Goal: Understand process/instructions

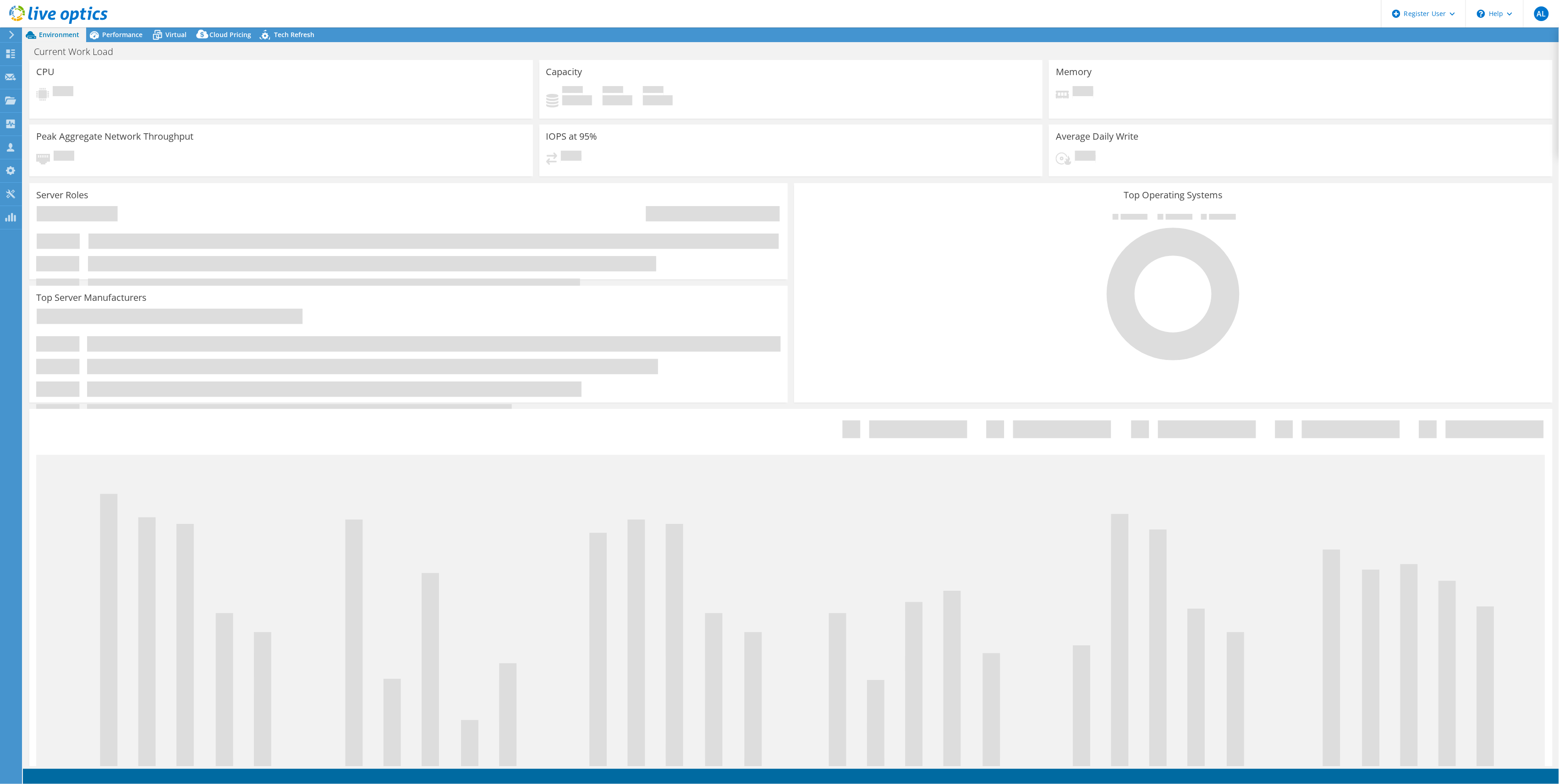
select select "USWest"
select select "USD"
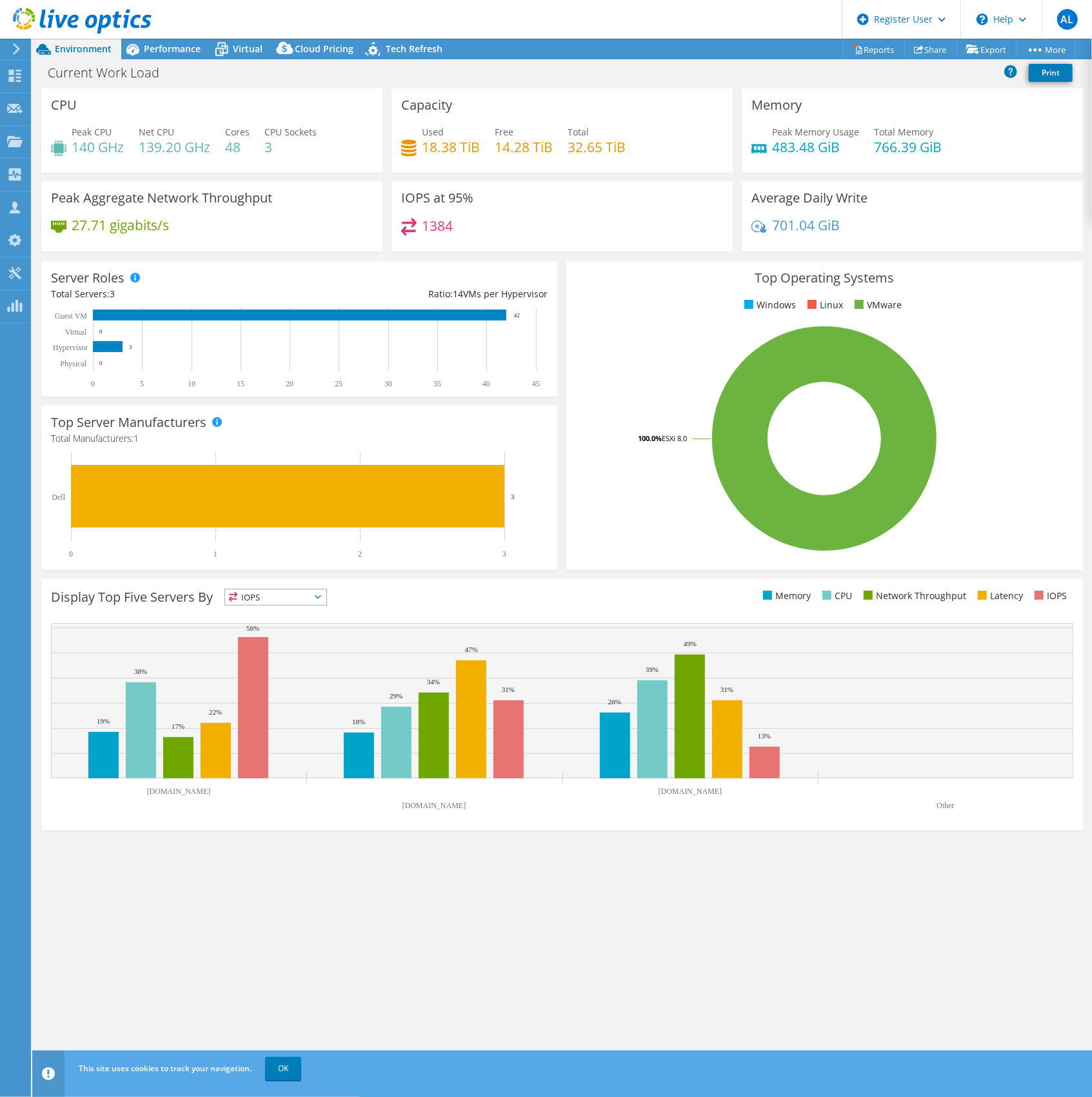
click at [583, 211] on div "IOPS at 95% 1384" at bounding box center [562, 216] width 342 height 71
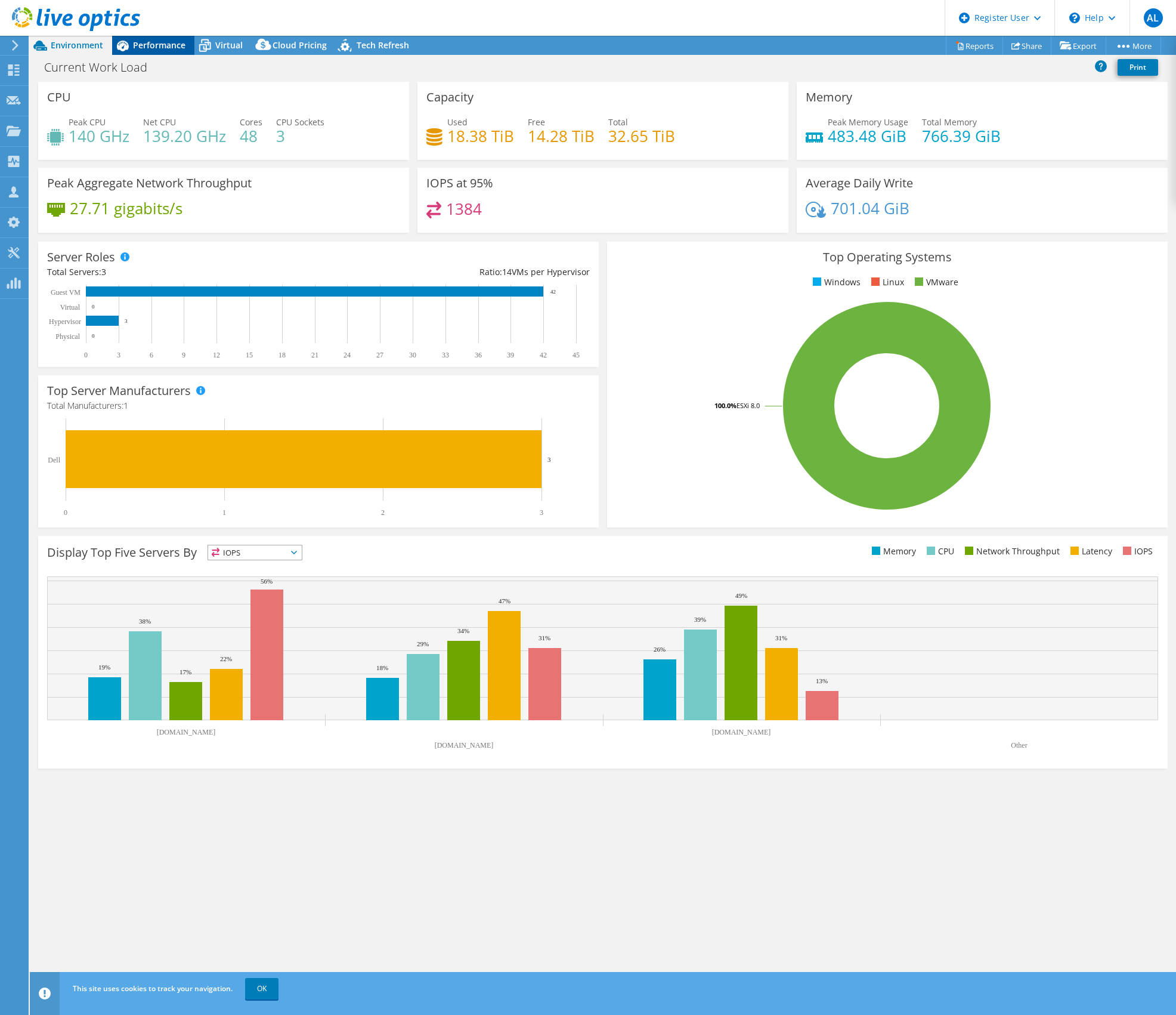
click at [156, 43] on span "Performance" at bounding box center [159, 45] width 53 height 11
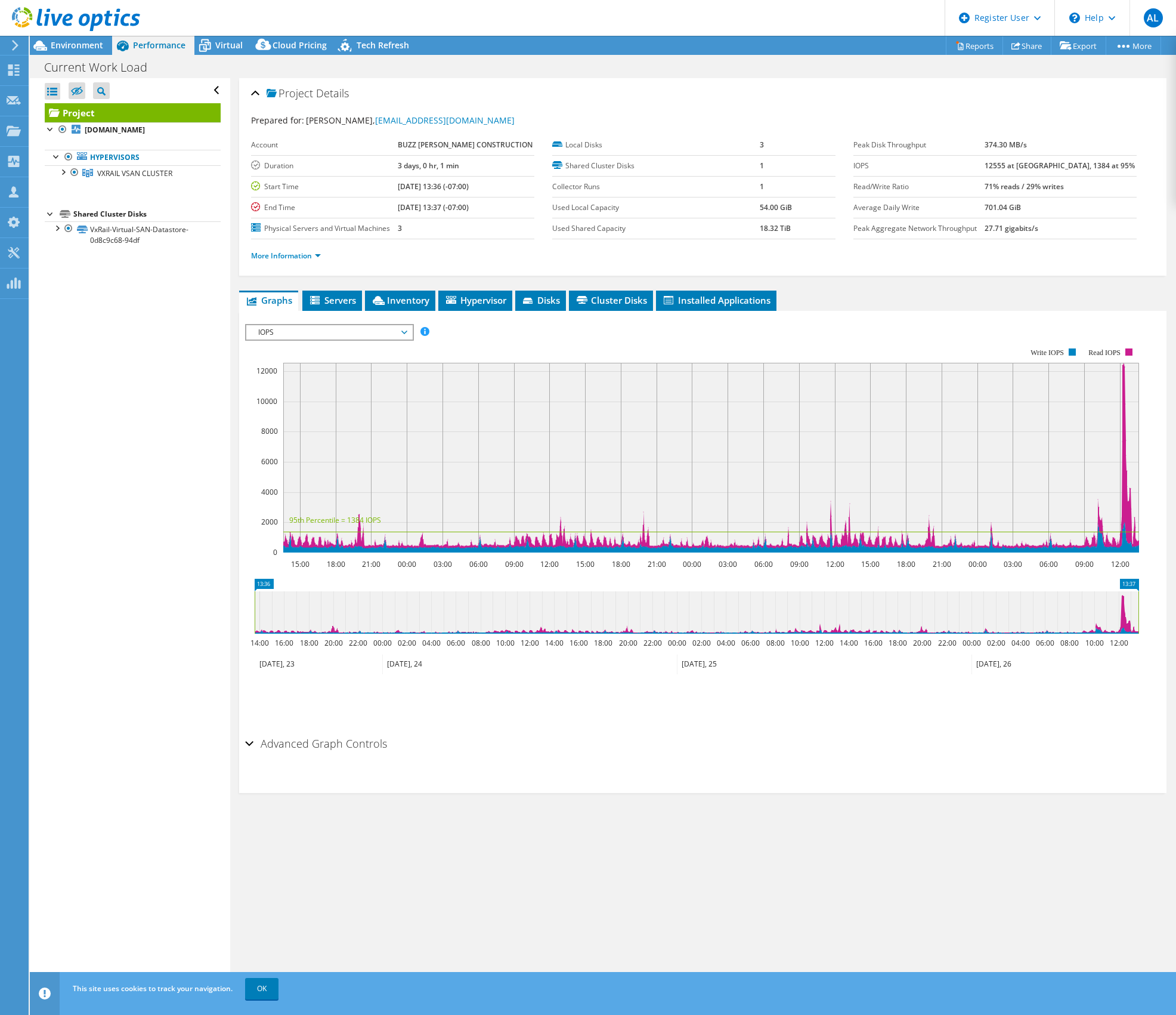
click at [81, 37] on div at bounding box center [70, 20] width 140 height 40
click at [250, 754] on div "Advanced Graph Controls" at bounding box center [703, 744] width 915 height 26
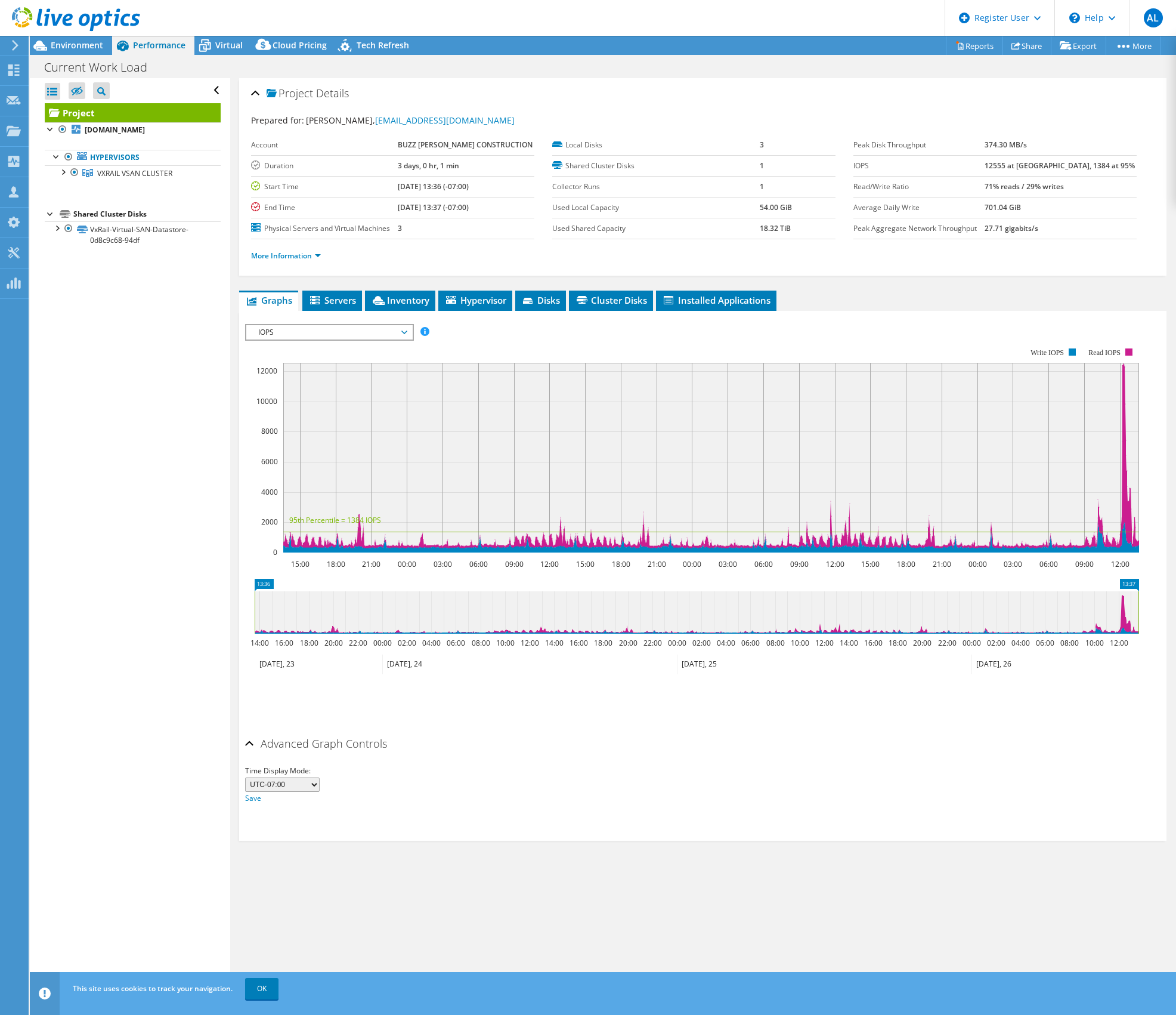
click at [250, 747] on div "Advanced Graph Controls" at bounding box center [703, 744] width 915 height 26
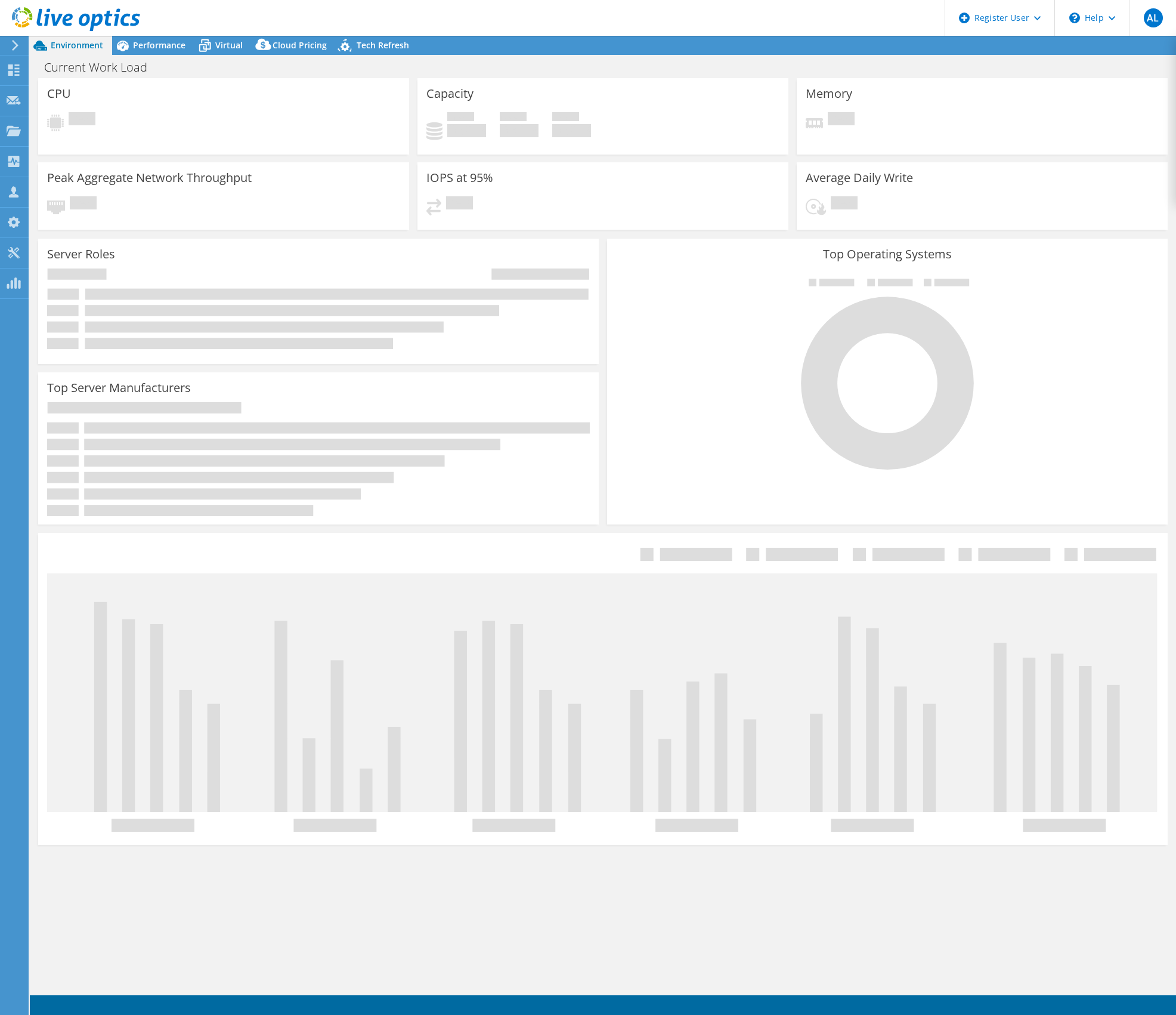
select select "USWest"
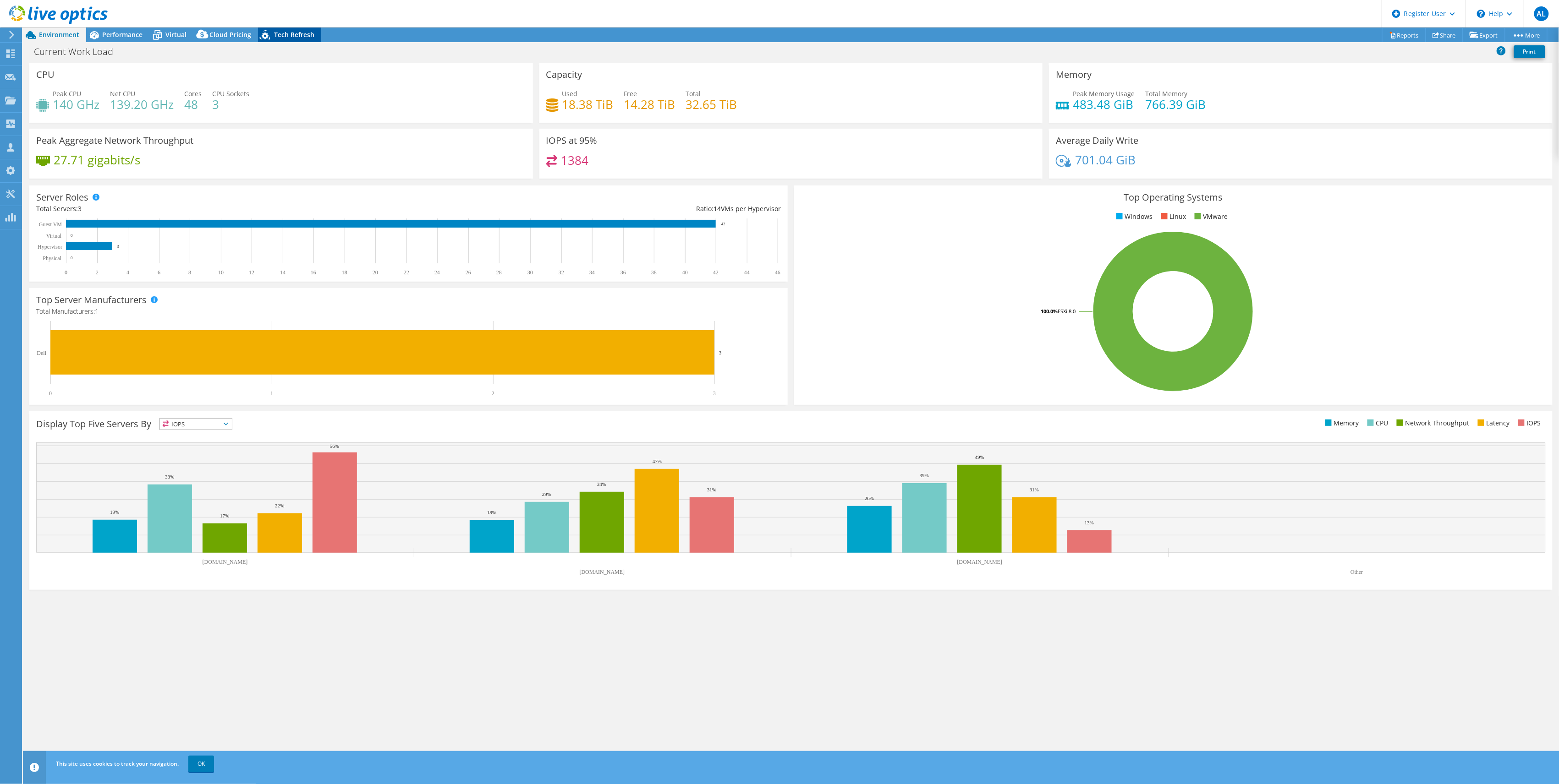
click at [279, 29] on div "Tech Refresh" at bounding box center [289, 34] width 63 height 15
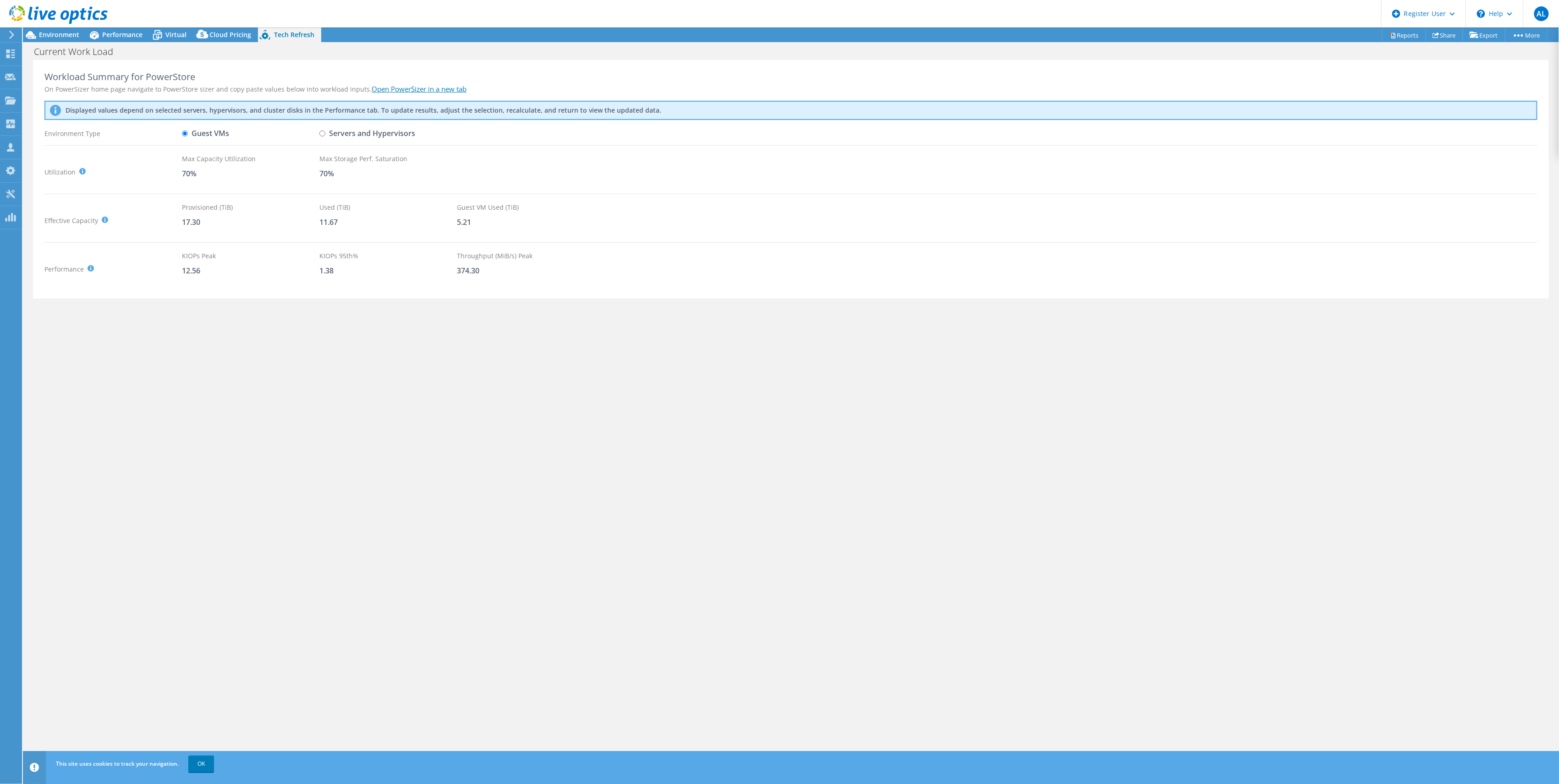
click at [392, 87] on link "Open PowerSizer in a new tab" at bounding box center [419, 88] width 95 height 9
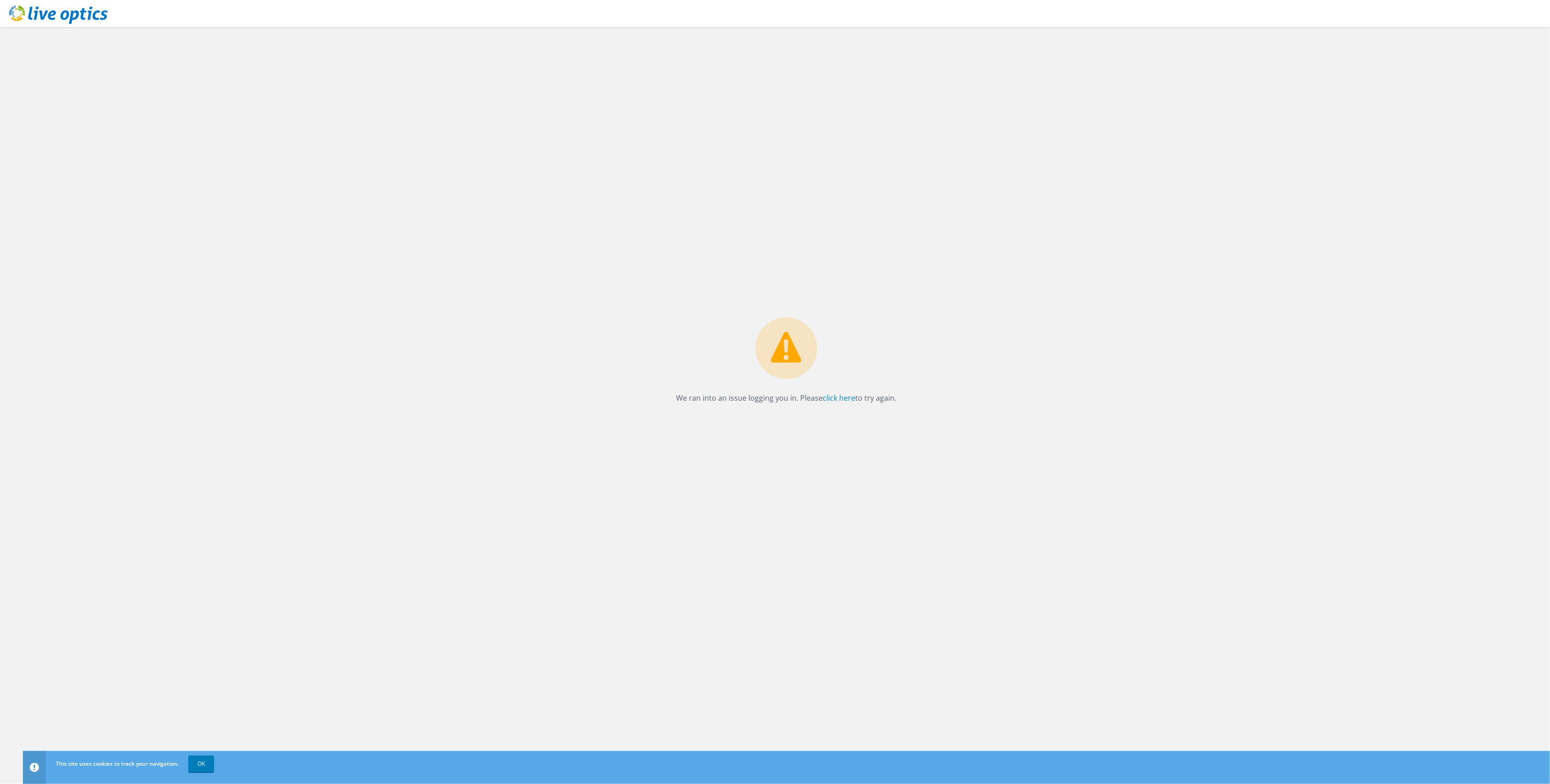
click at [57, 12] on icon at bounding box center [58, 15] width 99 height 19
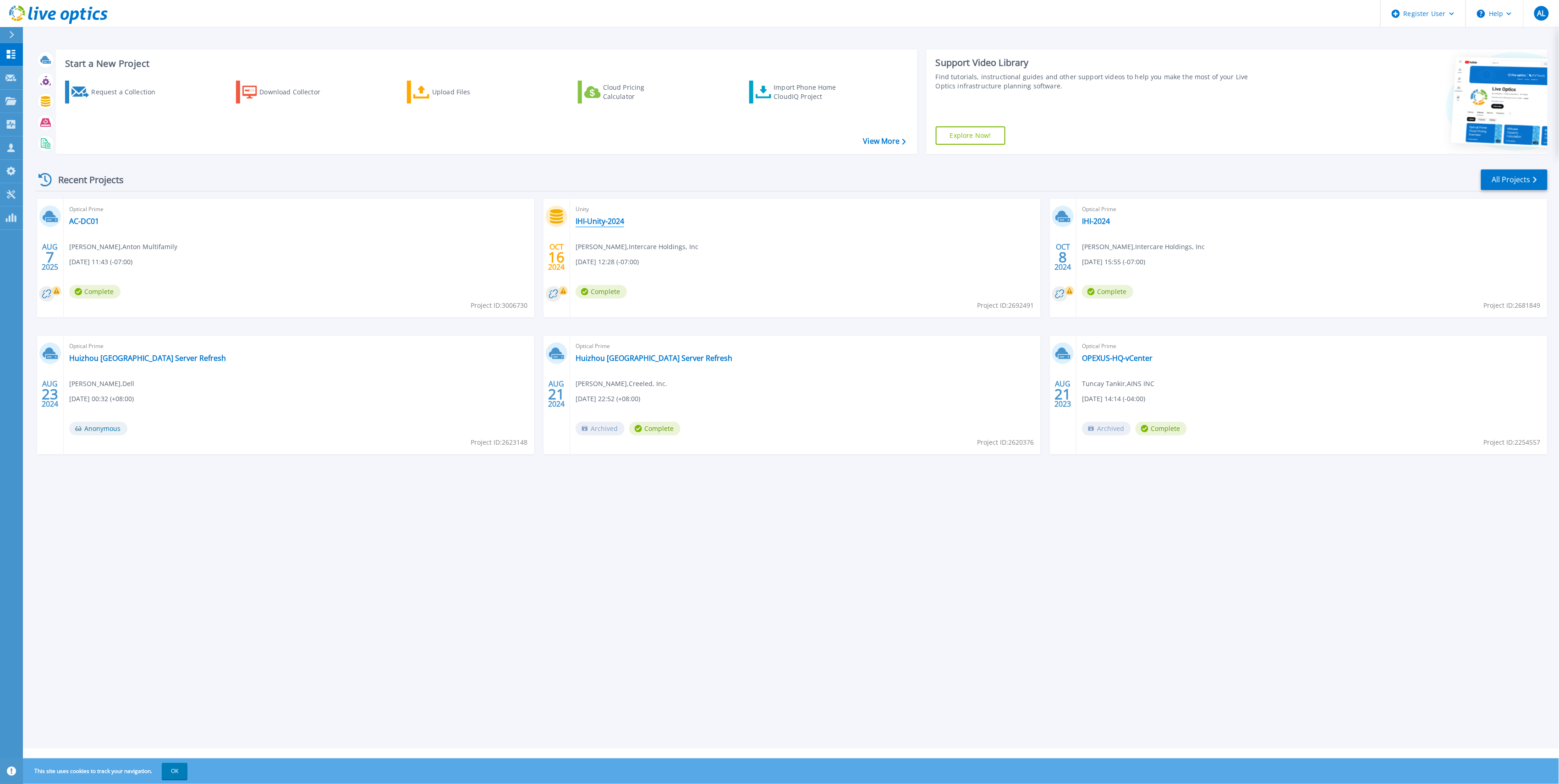
click at [596, 220] on link "IHI-Unity-2024" at bounding box center [600, 221] width 48 height 9
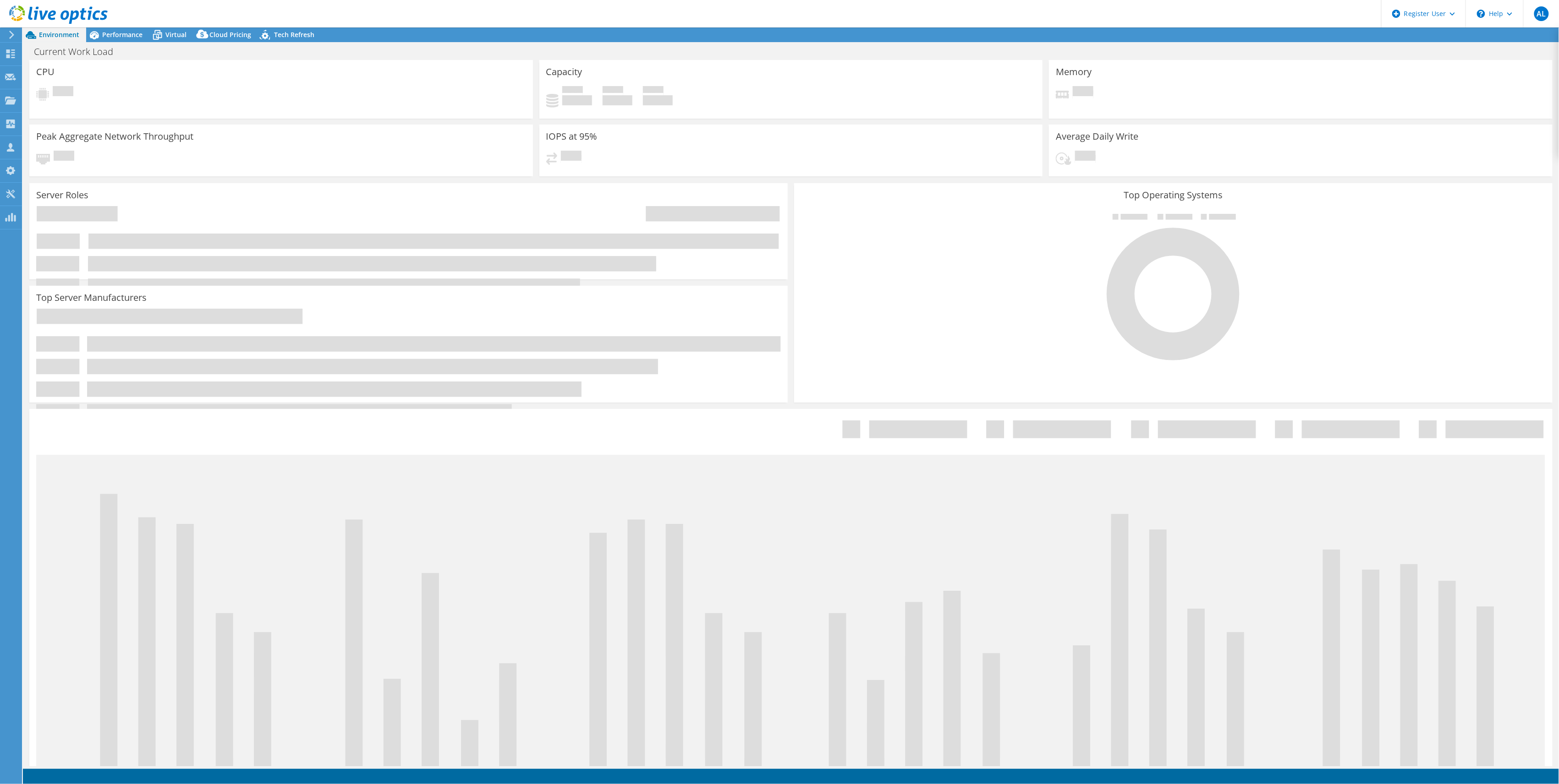
select select "USD"
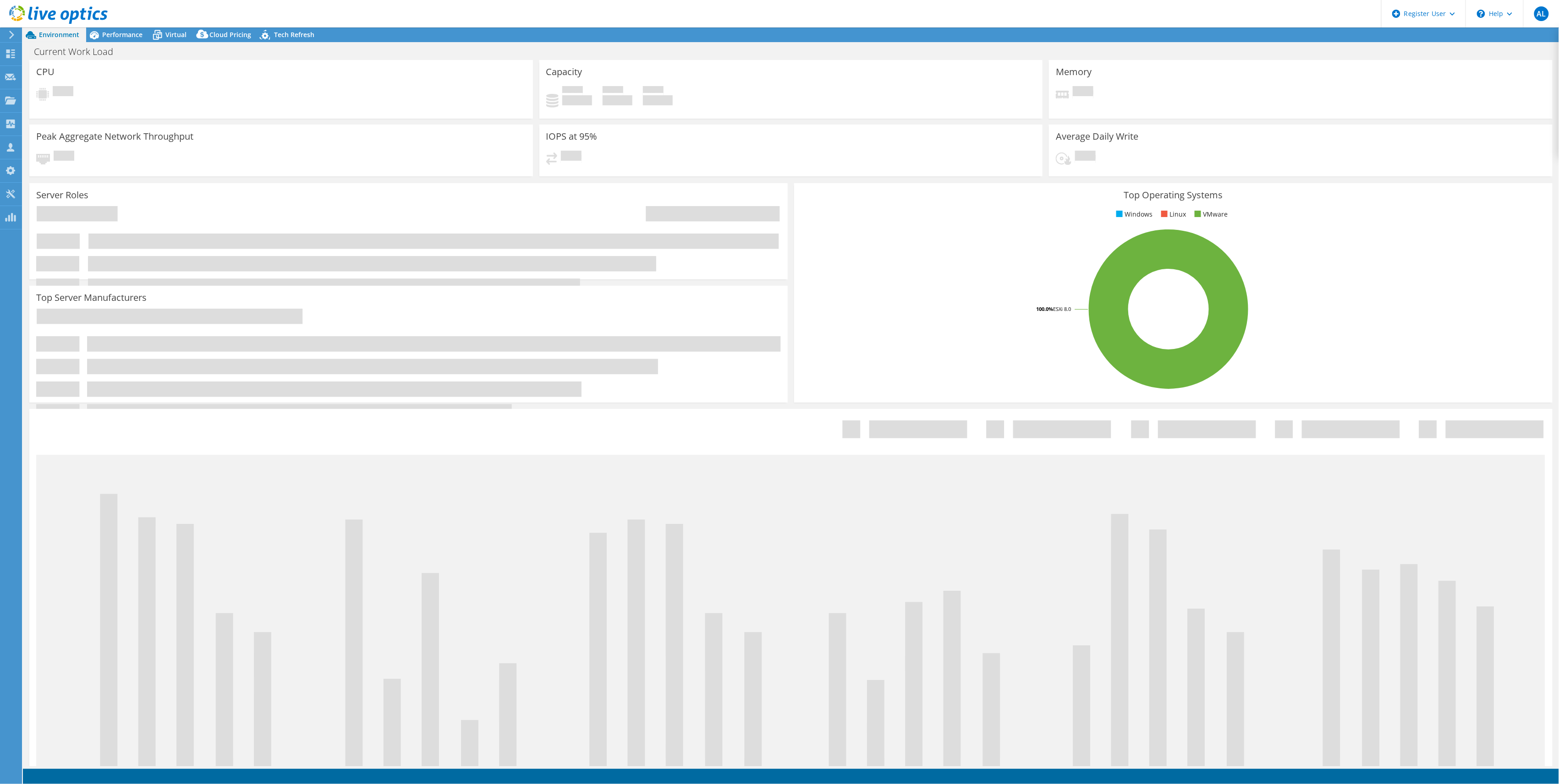
select select "USWest"
